Goal: Find specific fact: Find specific fact

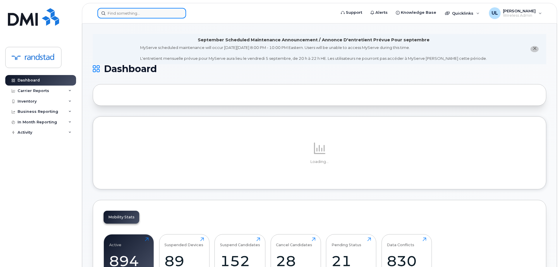
click at [155, 13] on input at bounding box center [141, 13] width 89 height 11
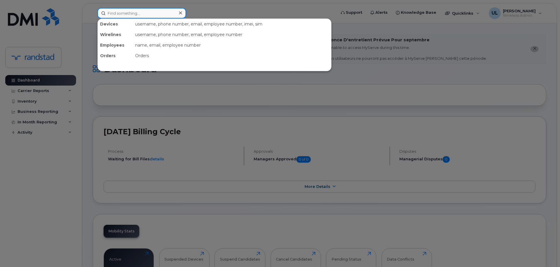
paste input "Louw"
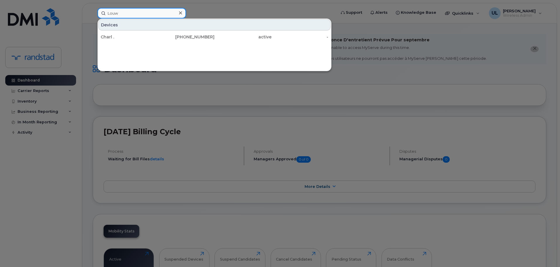
type input "Louw"
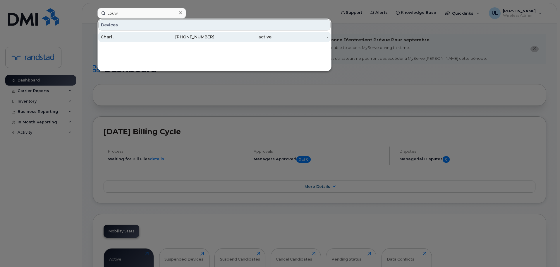
click at [136, 41] on div "Charl ." at bounding box center [129, 37] width 57 height 11
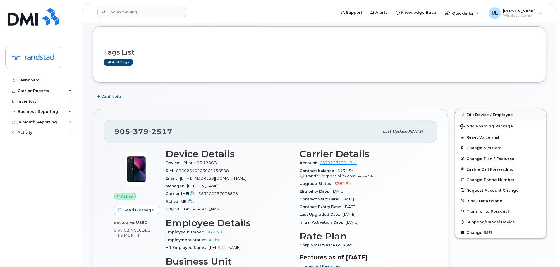
scroll to position [117, 0]
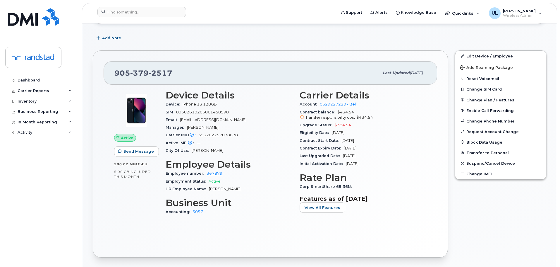
drag, startPoint x: 378, startPoint y: 141, endPoint x: 341, endPoint y: 140, distance: 36.6
click at [341, 140] on div "Contract Start Date [DATE]" at bounding box center [363, 141] width 127 height 8
click at [341, 140] on span "Contract Start Date" at bounding box center [321, 140] width 42 height 4
drag, startPoint x: 341, startPoint y: 140, endPoint x: 379, endPoint y: 139, distance: 37.8
click at [379, 139] on div "Contract Start Date Jan 11, 2024" at bounding box center [363, 141] width 127 height 8
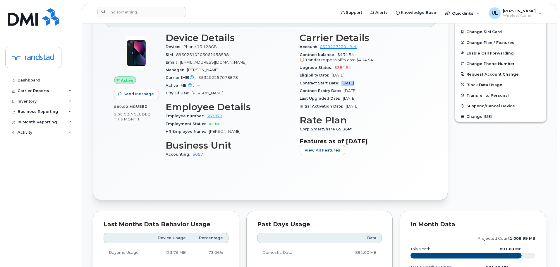
scroll to position [176, 0]
